Goal: Information Seeking & Learning: Learn about a topic

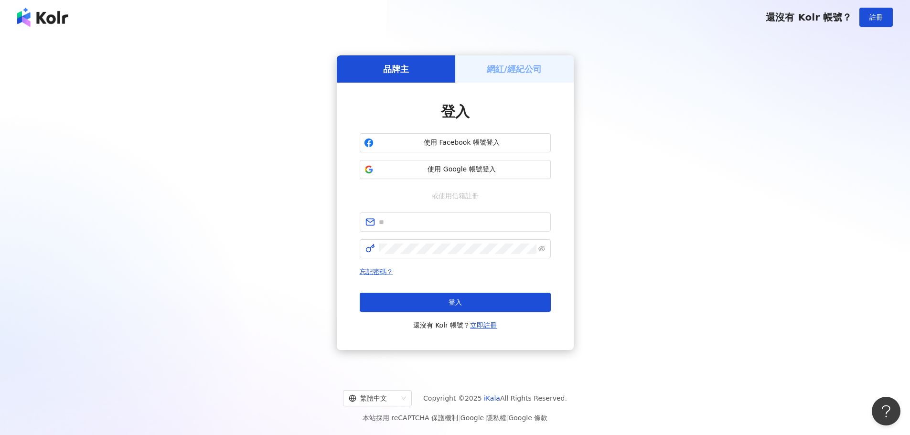
click at [505, 82] on div "網紅/經紀公司" at bounding box center [514, 68] width 119 height 27
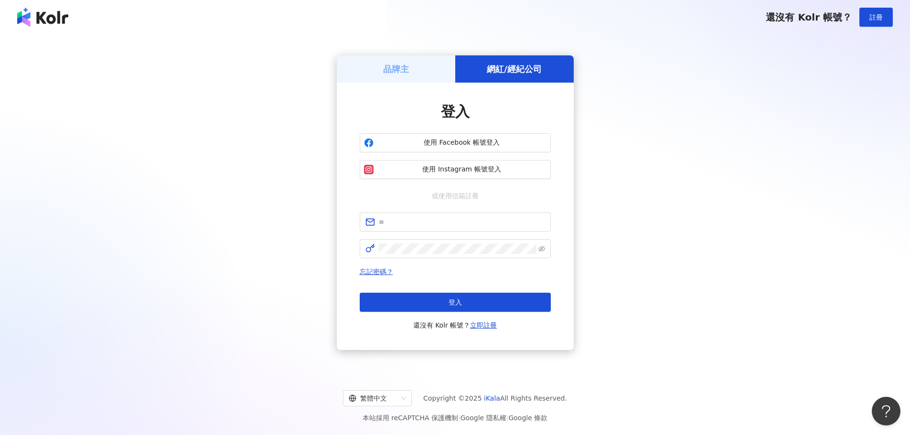
click at [400, 78] on div "品牌主" at bounding box center [396, 68] width 119 height 27
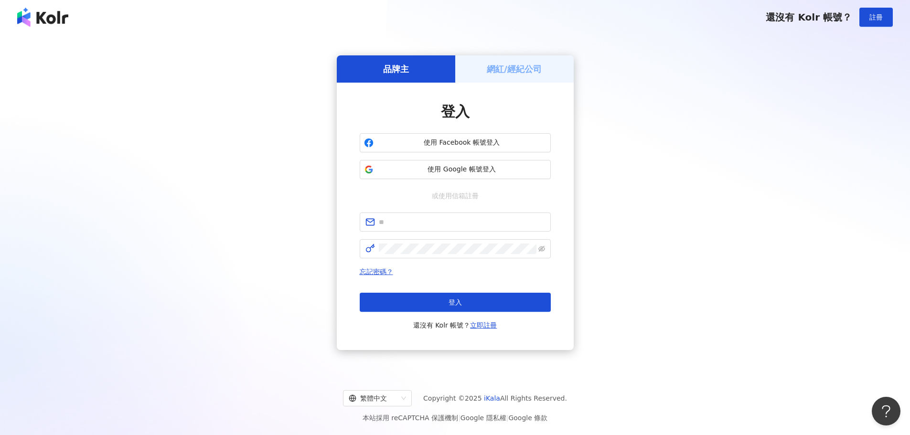
click at [503, 70] on h5 "網紅/經紀公司" at bounding box center [514, 69] width 55 height 12
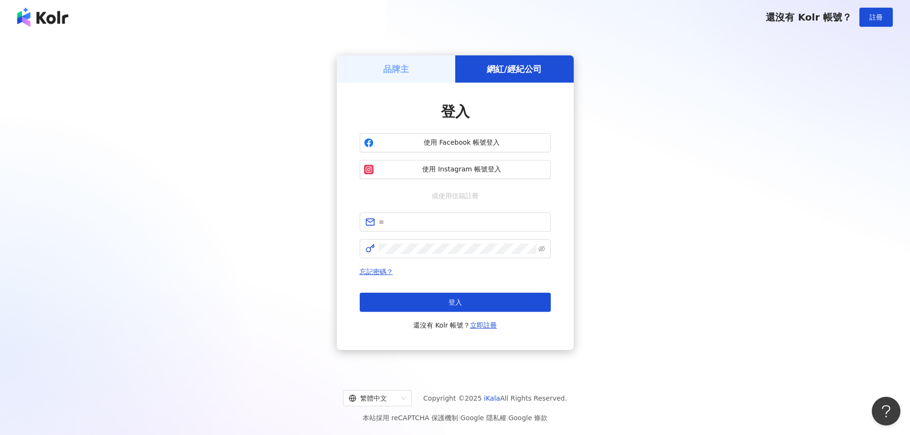
click at [417, 72] on div "品牌主" at bounding box center [396, 68] width 119 height 27
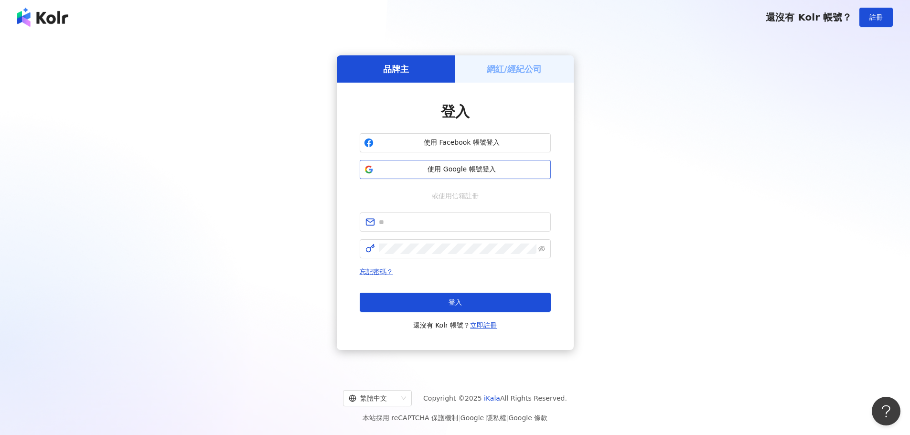
click at [428, 169] on span "使用 Google 帳號登入" at bounding box center [462, 170] width 169 height 10
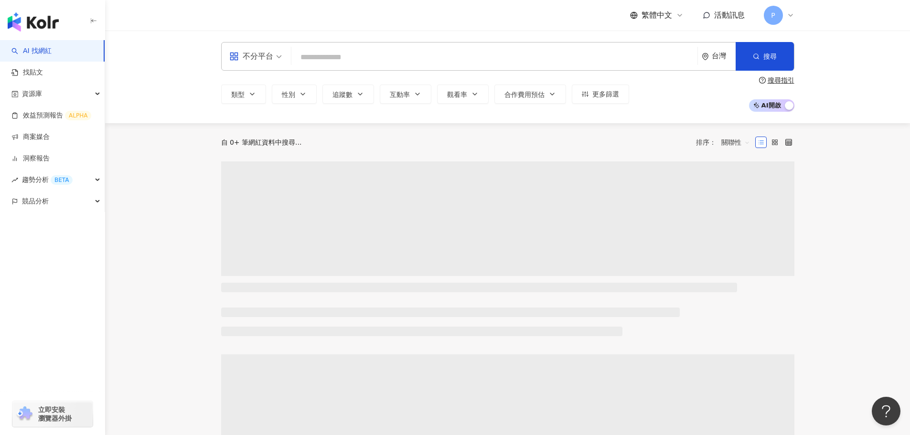
click at [360, 61] on input "search" at bounding box center [494, 57] width 399 height 18
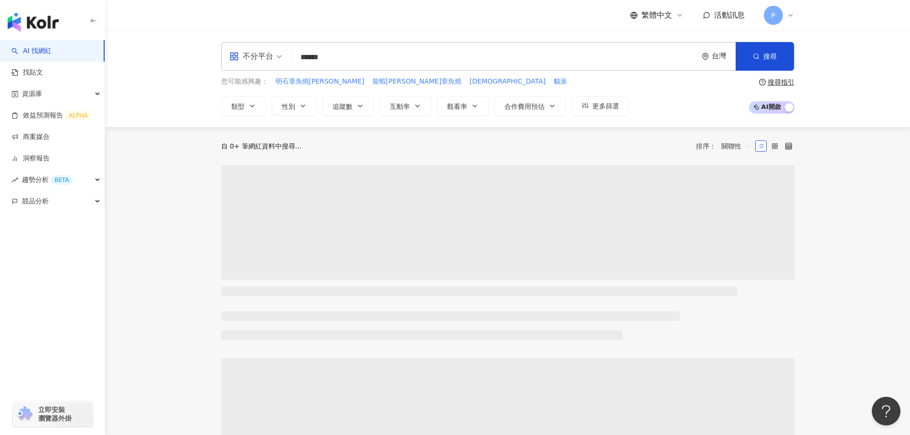
type input "****"
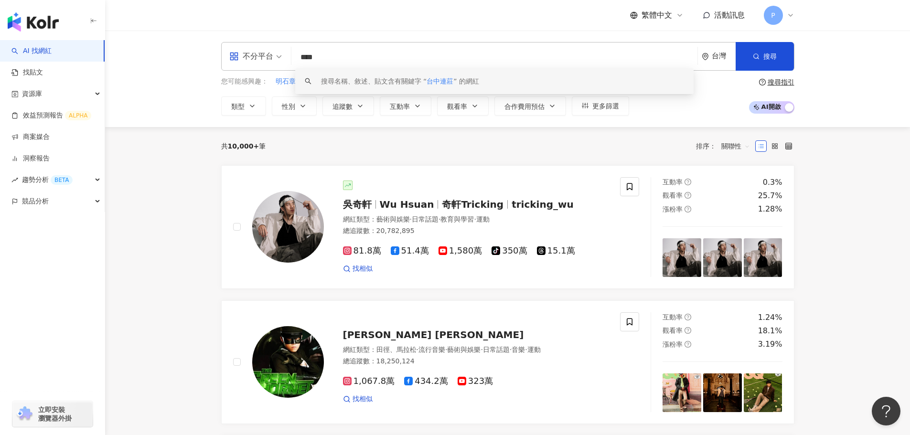
drag, startPoint x: 350, startPoint y: 59, endPoint x: 234, endPoint y: 50, distance: 116.5
click at [234, 50] on div "不分平台 **** 台灣 搜尋 keyword 搜尋名稱、敘述、貼文含有關鍵字 “ 台中連莊 ” 的網紅" at bounding box center [507, 56] width 573 height 29
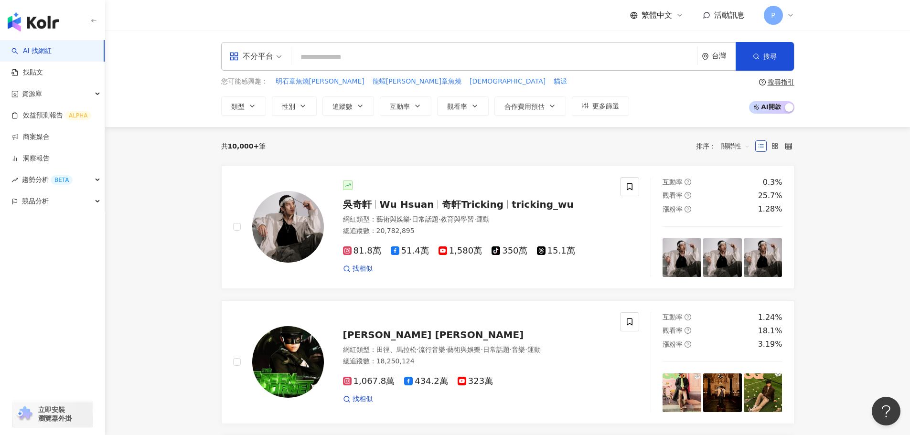
click at [349, 61] on input "search" at bounding box center [494, 57] width 399 height 18
click at [354, 56] on input "search" at bounding box center [494, 57] width 399 height 18
paste input "**********"
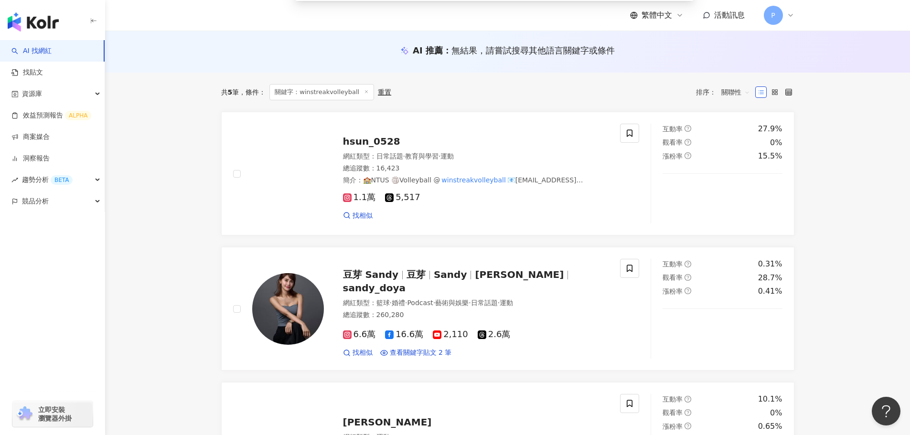
scroll to position [96, 0]
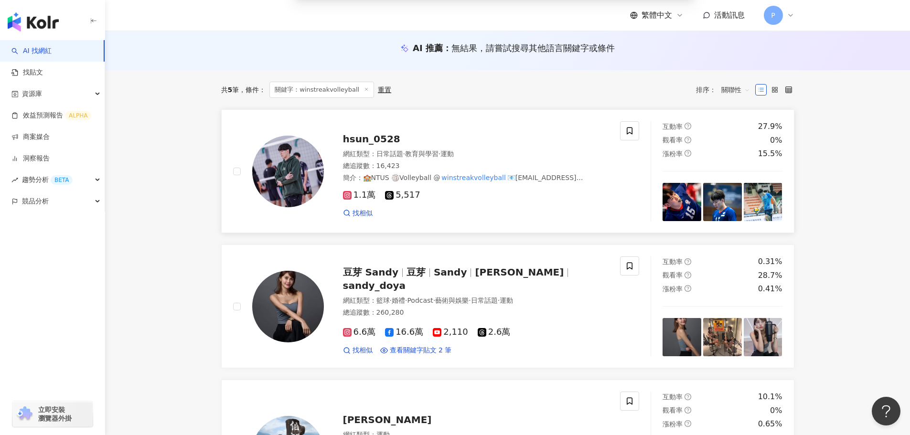
click at [477, 180] on mark "winstreakvolleyball" at bounding box center [474, 178] width 67 height 11
drag, startPoint x: 363, startPoint y: 138, endPoint x: 364, endPoint y: 83, distance: 55.4
click at [363, 138] on span "hsun_0528" at bounding box center [371, 138] width 57 height 11
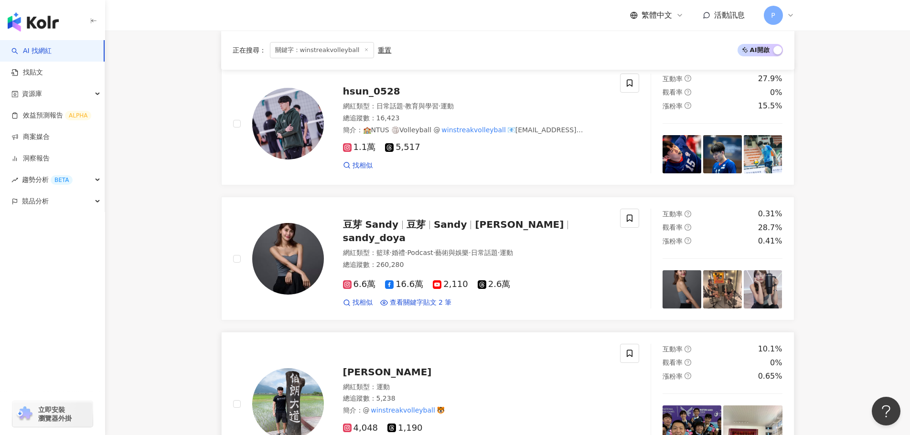
scroll to position [191, 0]
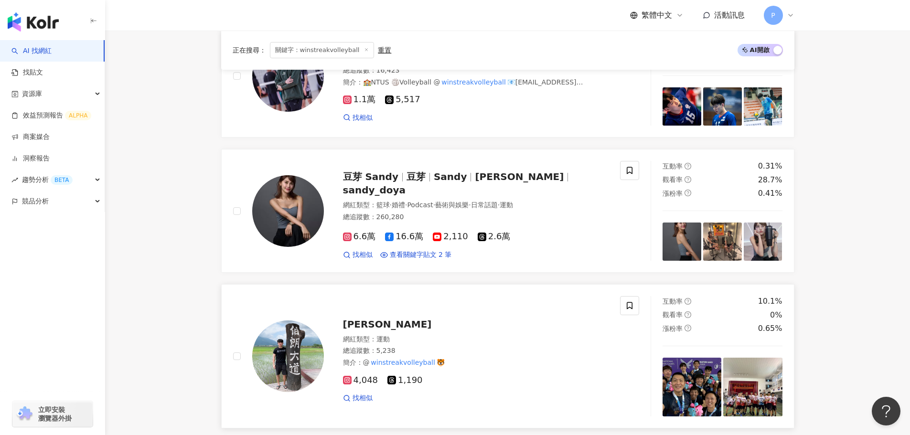
click at [354, 327] on span "蘇厚禎" at bounding box center [387, 324] width 89 height 11
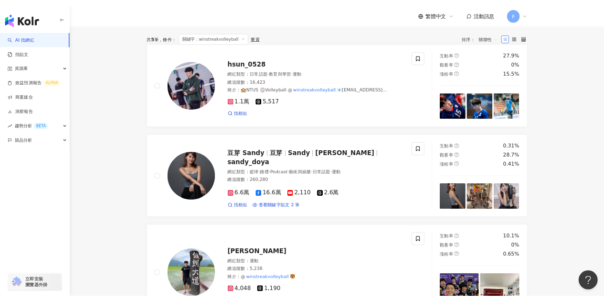
scroll to position [0, 0]
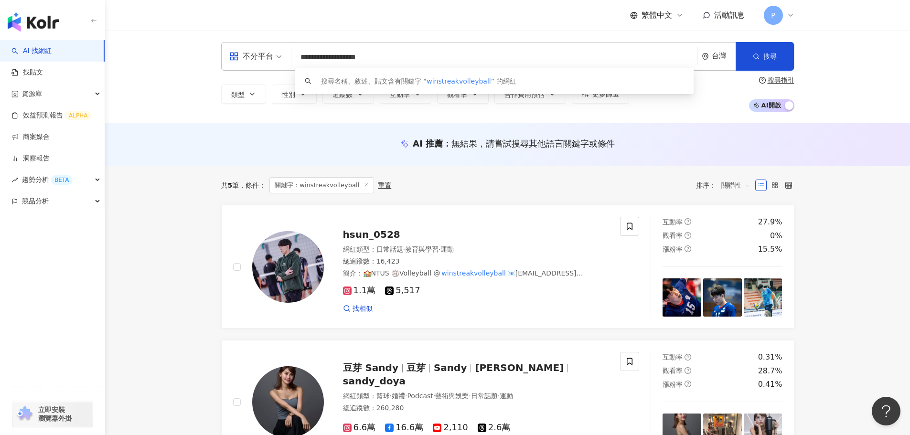
drag, startPoint x: 288, startPoint y: 50, endPoint x: 240, endPoint y: 49, distance: 47.8
click at [240, 49] on div "**********" at bounding box center [507, 56] width 573 height 29
type input "***"
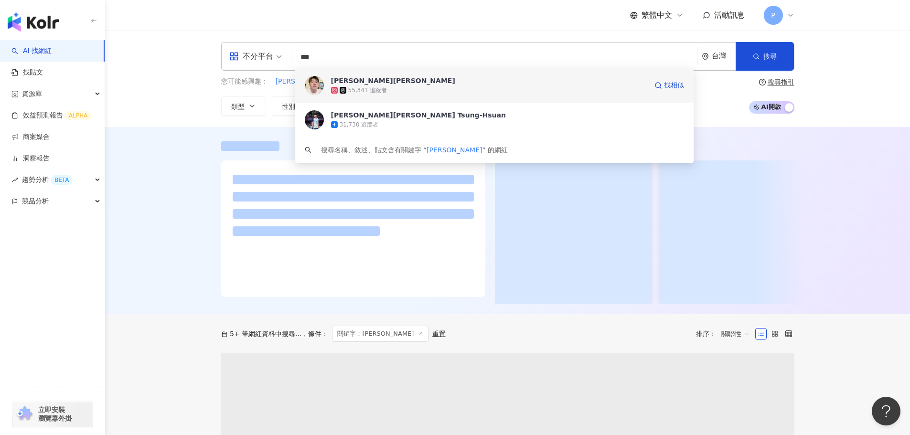
click at [402, 80] on span "吳宗軒 WU" at bounding box center [489, 81] width 316 height 10
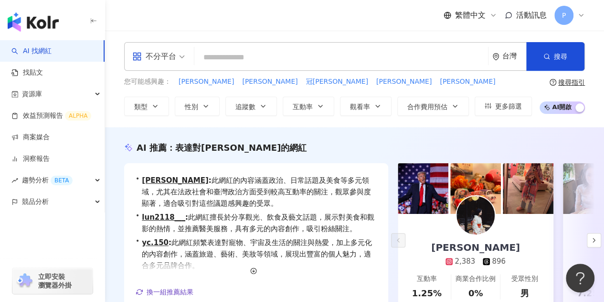
click at [280, 57] on input "search" at bounding box center [341, 57] width 286 height 18
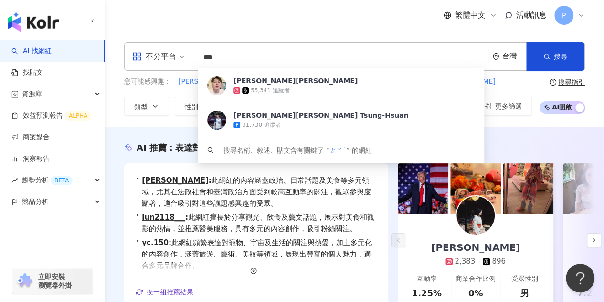
type input "*"
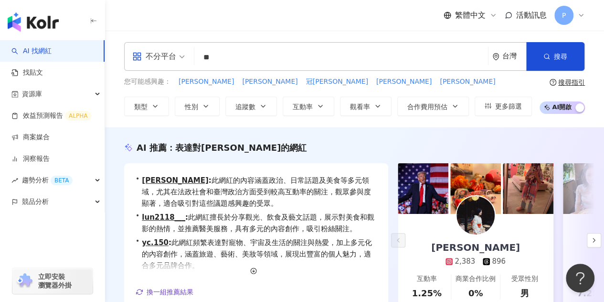
type input "**"
type input "*"
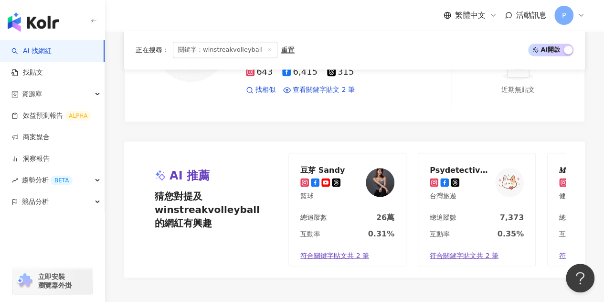
scroll to position [1019, 0]
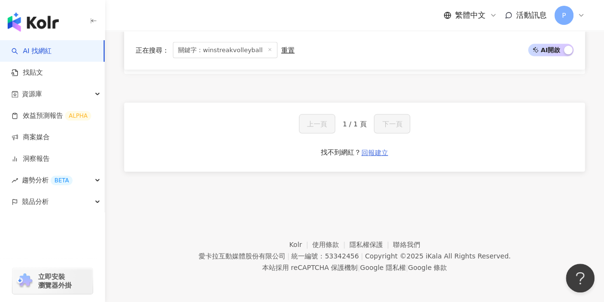
type input "**********"
click at [378, 153] on span "回報建立" at bounding box center [375, 153] width 27 height 8
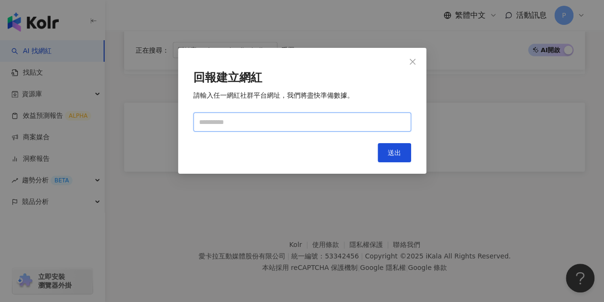
click at [356, 127] on input "text" at bounding box center [303, 121] width 218 height 19
click at [352, 122] on input "text" at bounding box center [303, 121] width 218 height 19
paste input "**********"
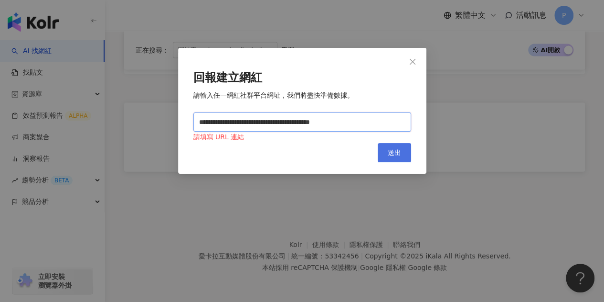
type input "**********"
click at [400, 153] on span "送出" at bounding box center [394, 153] width 13 height 8
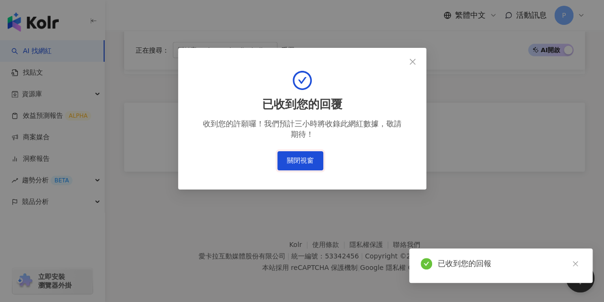
click at [314, 158] on button "關閉視窗" at bounding box center [301, 160] width 46 height 19
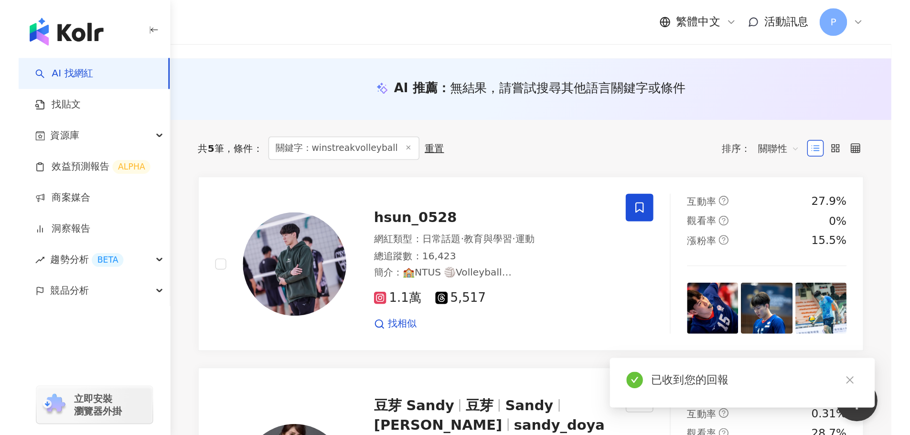
scroll to position [0, 0]
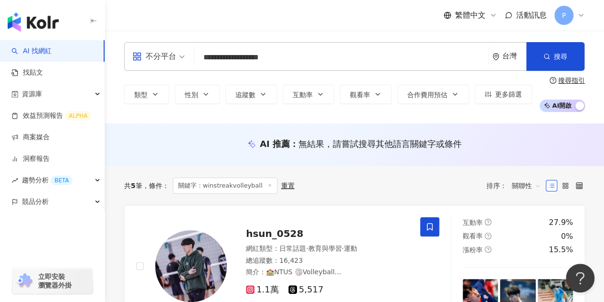
drag, startPoint x: 229, startPoint y: 59, endPoint x: 176, endPoint y: 56, distance: 53.6
click at [176, 56] on div "**********" at bounding box center [354, 56] width 461 height 29
type input "*"
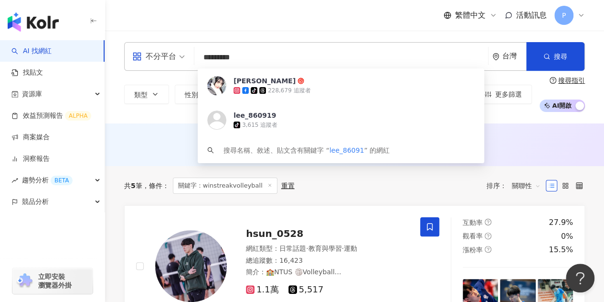
type input "**********"
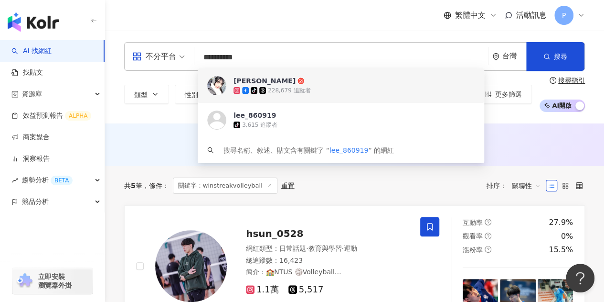
click at [280, 77] on span "李李" at bounding box center [392, 81] width 316 height 10
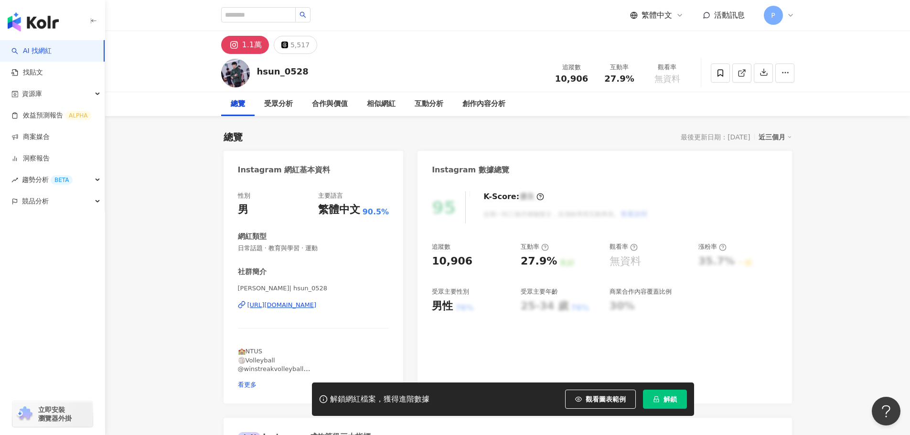
drag, startPoint x: 308, startPoint y: 72, endPoint x: 254, endPoint y: 67, distance: 53.7
click at [254, 67] on div "hsun_0528 追蹤數 10,906 互動率 27.9% 觀看率 無資料" at bounding box center [508, 73] width 612 height 38
click at [375, 48] on div "1.1萬 5,517" at bounding box center [508, 42] width 612 height 23
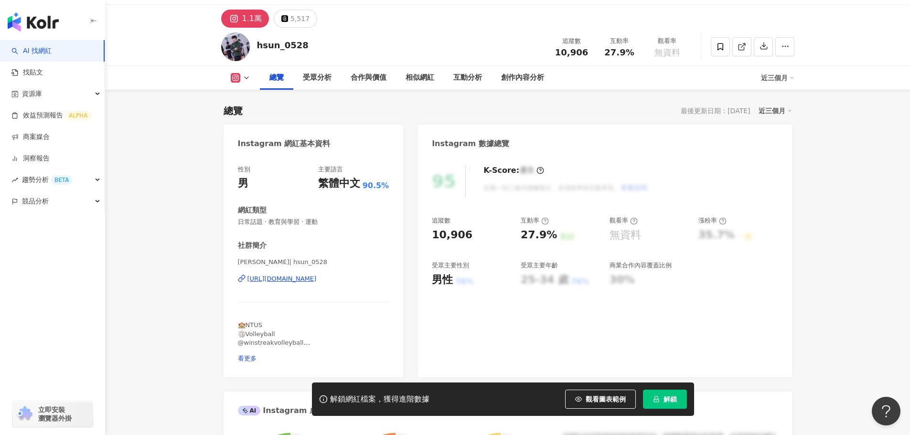
scroll to position [48, 0]
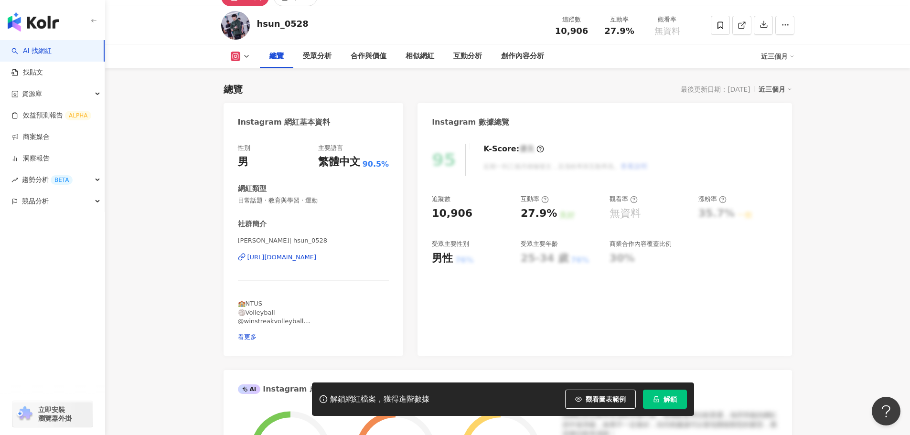
click at [302, 257] on div "https://www.instagram.com/hsun_0528/" at bounding box center [282, 257] width 69 height 9
click at [665, 397] on span "解鎖" at bounding box center [670, 400] width 13 height 8
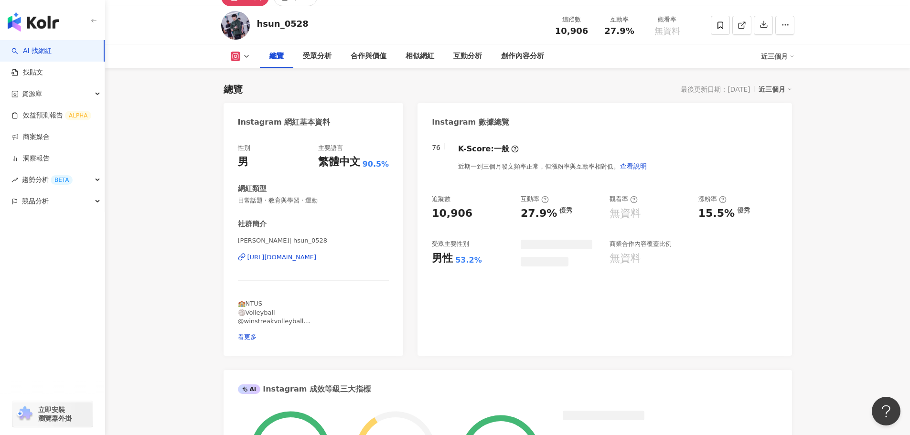
scroll to position [143, 0]
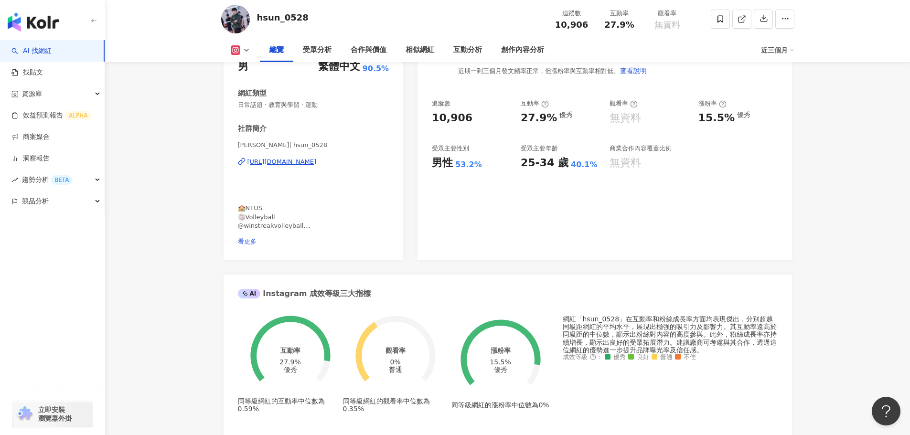
click at [576, 169] on div "76 K-Score : 一般 近期一到三個月發文頻率正常，但漲粉率與互動率相對低。 查看說明 追蹤數 10,906 互動率 27.9% 優秀 觀看率 無資料…" at bounding box center [605, 150] width 374 height 222
click at [758, 205] on div "76 K-Score : 一般 近期一到三個月發文頻率正常，但漲粉率與互動率相對低。 查看說明 追蹤數 10,906 互動率 27.9% 優秀 觀看率 無資料…" at bounding box center [605, 150] width 374 height 222
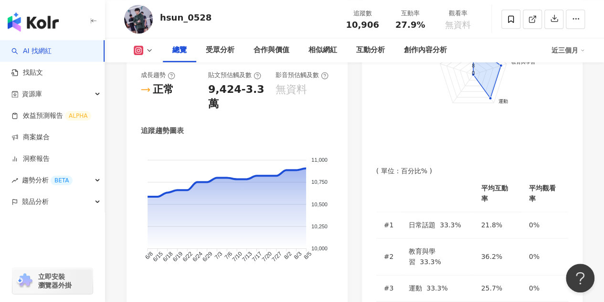
scroll to position [526, 0]
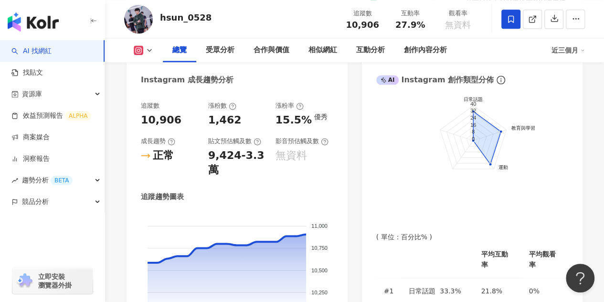
click at [511, 24] on span at bounding box center [511, 19] width 19 height 19
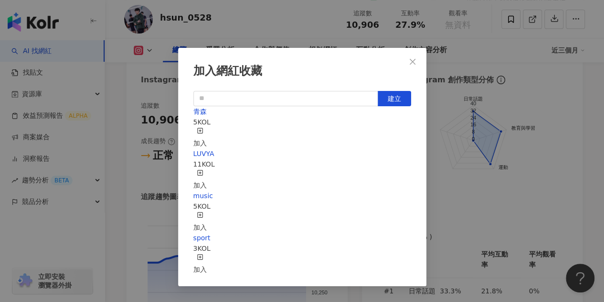
click at [204, 133] on icon "button" at bounding box center [200, 130] width 7 height 7
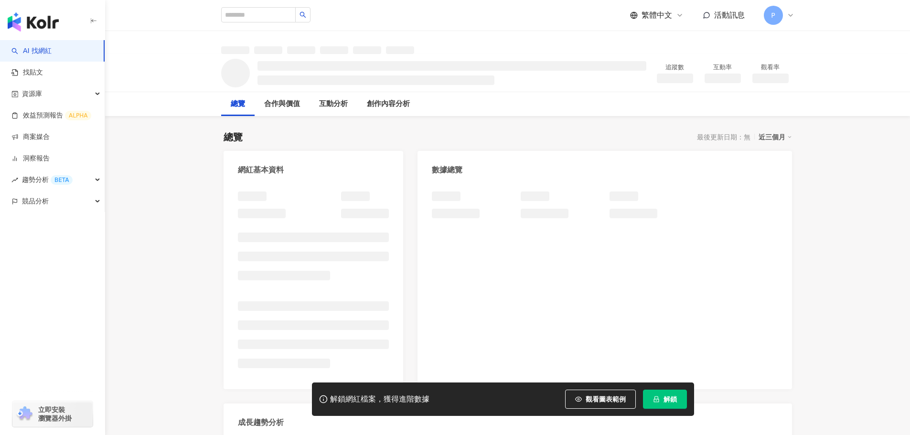
click at [669, 403] on span "解鎖" at bounding box center [670, 400] width 13 height 8
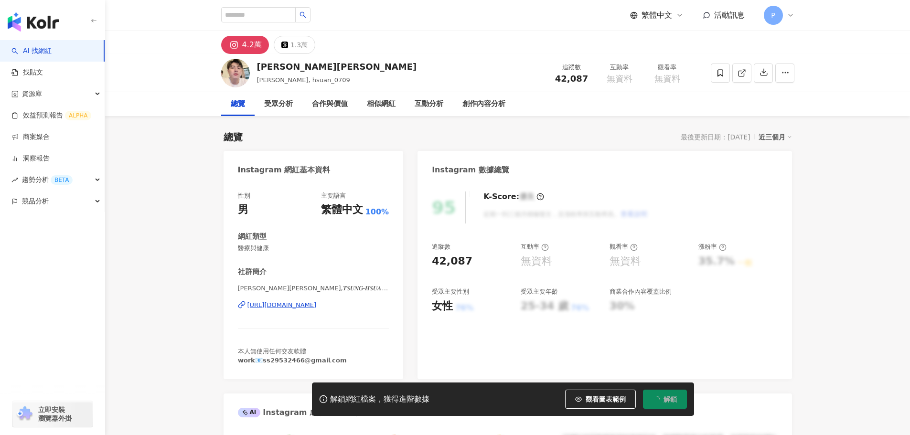
scroll to position [48, 0]
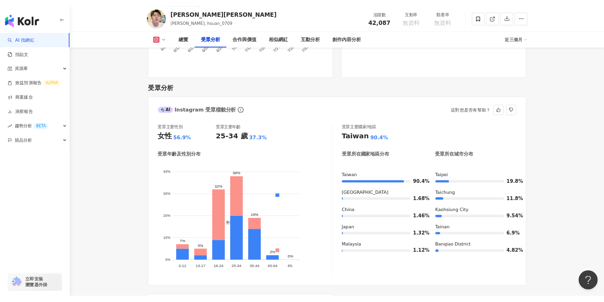
scroll to position [775, 0]
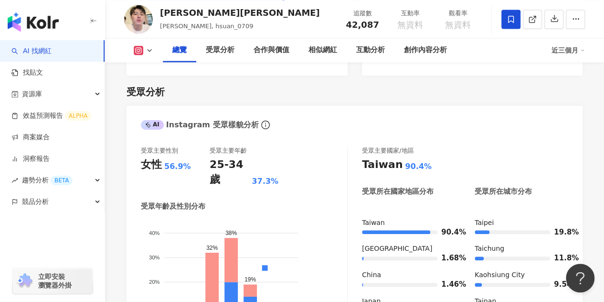
click at [513, 19] on icon at bounding box center [511, 18] width 6 height 7
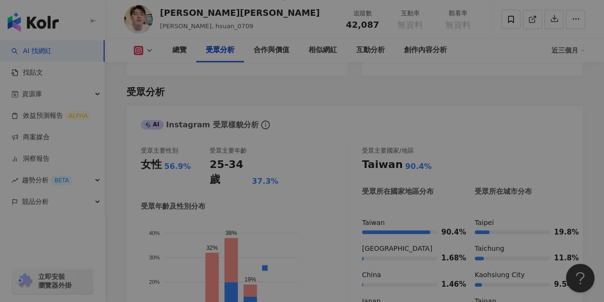
scroll to position [1014, 0]
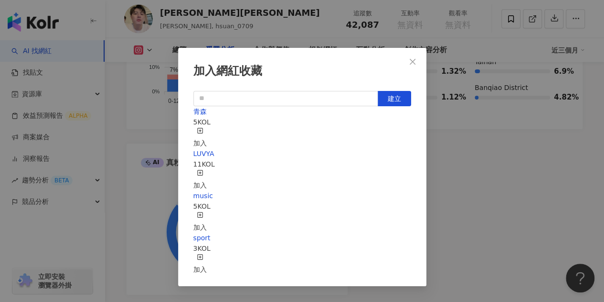
click at [204, 130] on icon "button" at bounding box center [200, 130] width 7 height 7
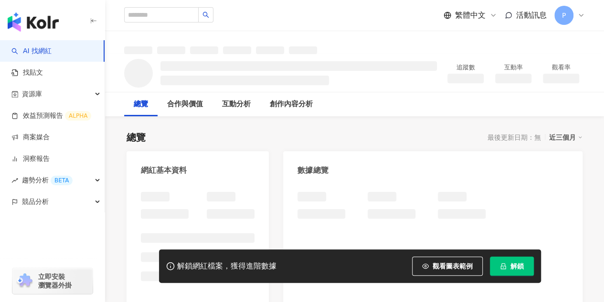
click at [523, 269] on span "解鎖" at bounding box center [517, 266] width 13 height 8
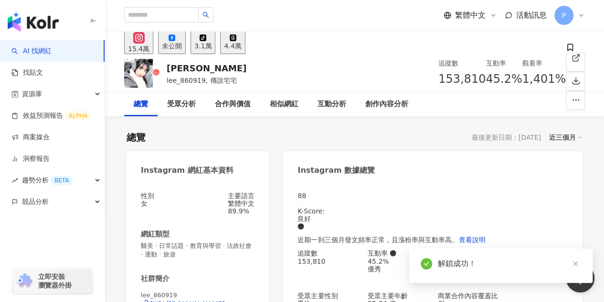
scroll to position [48, 0]
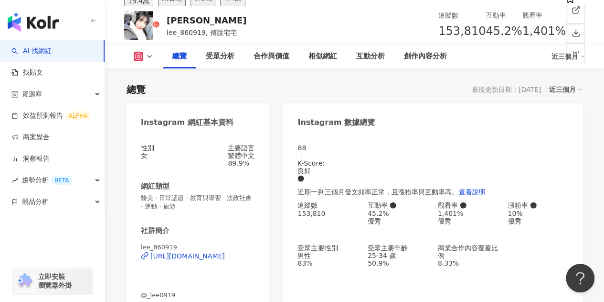
click at [449, 138] on div "88 K-Score : 良好 近期一到三個月發文頻率正常，且漲粉率與互動率高。 查看說明 追蹤數 153,810 互動率 45.2% 優秀 觀看率 1,40…" at bounding box center [433, 253] width 300 height 239
click at [566, 4] on icon at bounding box center [570, -1] width 9 height 9
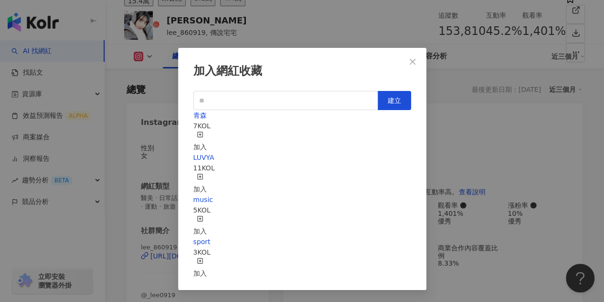
click at [201, 134] on line "button" at bounding box center [200, 134] width 2 height 0
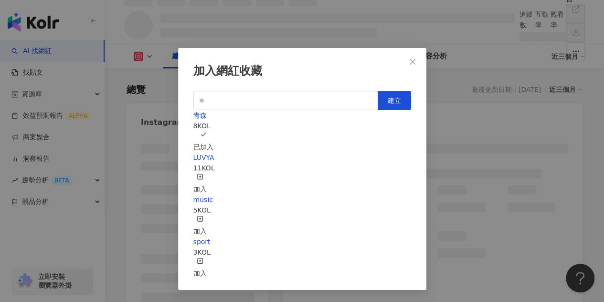
click at [407, 67] on button "Close" at bounding box center [412, 61] width 19 height 19
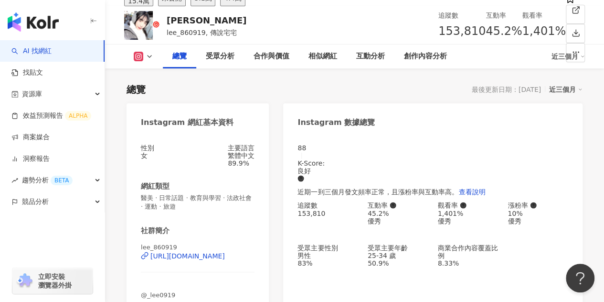
click at [543, 148] on div "加入網紅收藏 建立 青森 8 KOL 已加入 LUVYA 11 KOL 加入 music 5 KOL 加入 sport 3 KOL 加入" at bounding box center [302, 151] width 604 height 302
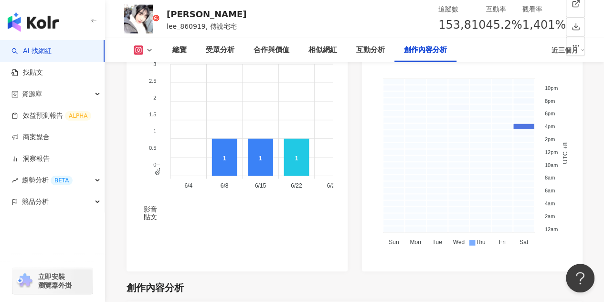
scroll to position [3058, 0]
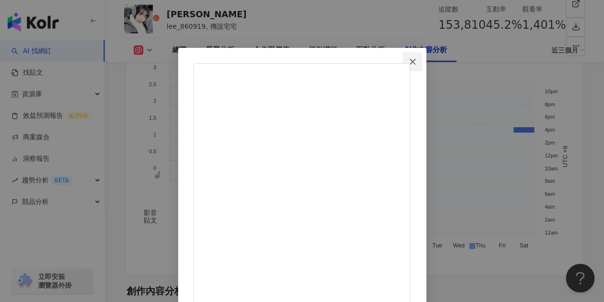
click at [422, 64] on span "Close" at bounding box center [412, 62] width 19 height 8
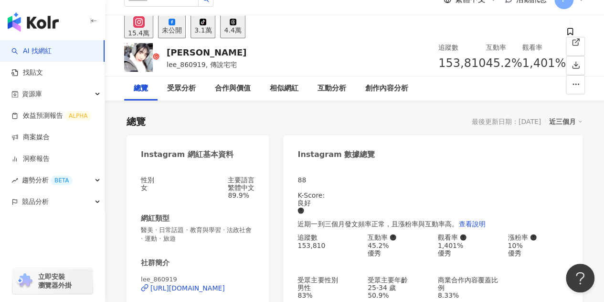
scroll to position [0, 0]
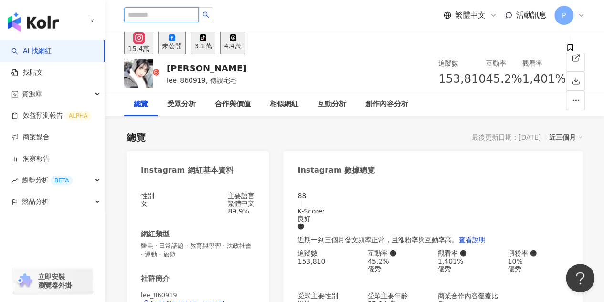
click at [183, 16] on input "search" at bounding box center [161, 14] width 75 height 15
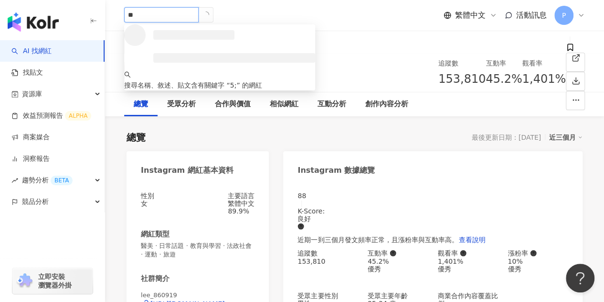
type input "*"
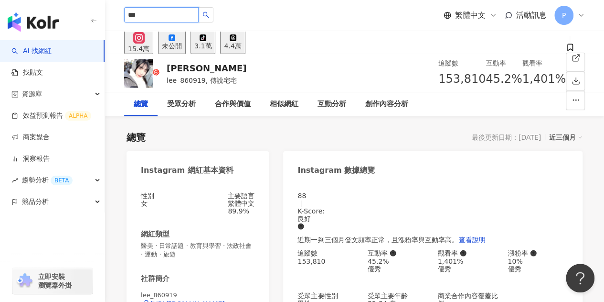
type input "***"
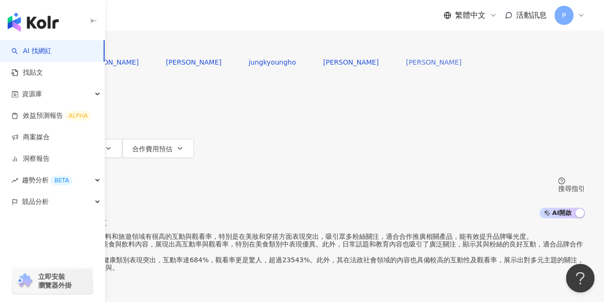
click at [406, 66] on span "徐嘉凱" at bounding box center [433, 62] width 55 height 8
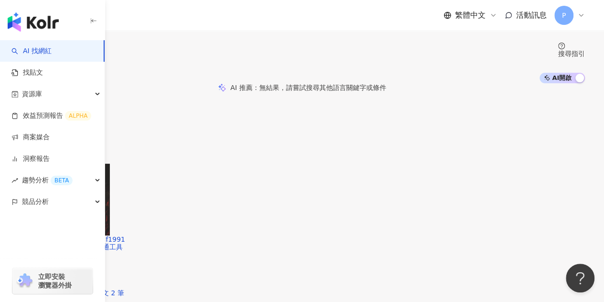
scroll to position [48, 0]
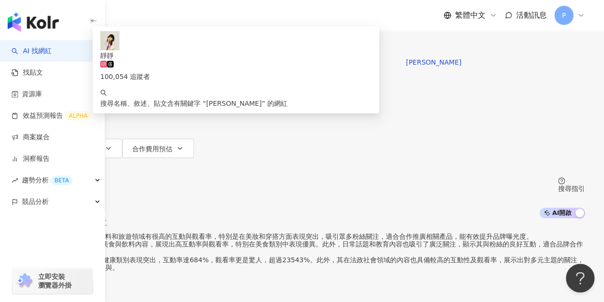
click at [167, 53] on div "不分平台 *** 台灣 搜尋 cdcc2ed5-2bc2-4a1b-a54e-4561882e90e6 靜靜 100,054 追蹤者 搜尋名稱、敘述、貼文含有…" at bounding box center [302, 26] width 566 height 53
type input "*"
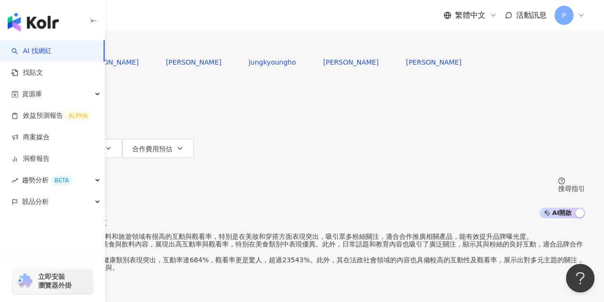
type input "***"
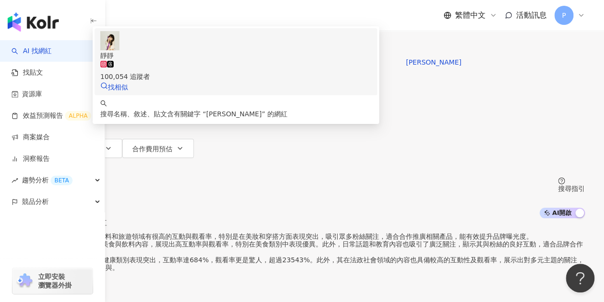
click at [309, 61] on span "靜靜" at bounding box center [235, 55] width 271 height 11
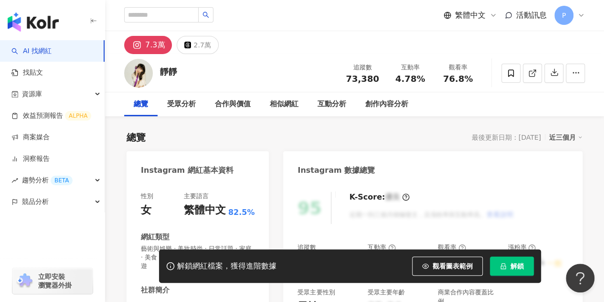
click at [448, 107] on div "總覽 受眾分析 合作與價值 相似網紅 互動分析 創作內容分析" at bounding box center [354, 104] width 461 height 24
click at [527, 268] on button "解鎖" at bounding box center [512, 265] width 44 height 19
click at [523, 268] on span "解鎖" at bounding box center [517, 266] width 13 height 8
